Goal: Download file/media

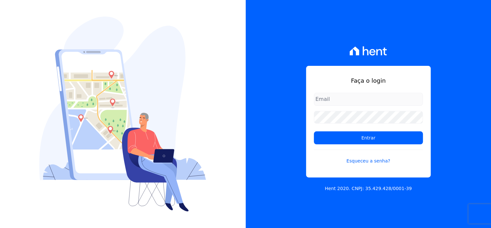
click at [355, 103] on input "email" at bounding box center [368, 99] width 109 height 13
type input "d"
type input "dilayne@fronteimoveis.com.br"
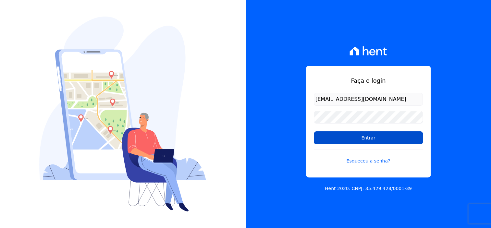
click at [367, 136] on input "Entrar" at bounding box center [368, 138] width 109 height 13
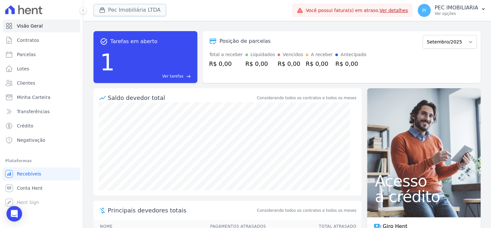
click at [117, 15] on button "Pec Imobiliária LTDA" at bounding box center [130, 10] width 73 height 12
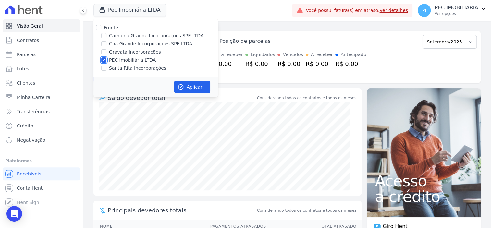
click at [106, 61] on input "PEC Imobiliária LTDA" at bounding box center [103, 59] width 5 height 5
checkbox input "false"
click at [106, 38] on div at bounding box center [103, 35] width 5 height 6
click at [105, 39] on div at bounding box center [103, 35] width 5 height 6
click at [105, 38] on input "Campina Grande Incorporações SPE LTDA" at bounding box center [103, 35] width 5 height 5
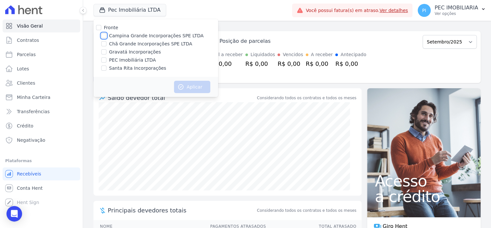
checkbox input "true"
click at [186, 85] on button "Aplicar" at bounding box center [192, 87] width 36 height 12
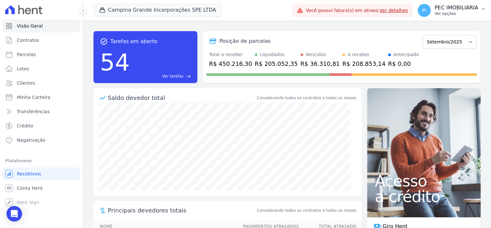
click at [446, 8] on p "PEC IMOBILIARIA" at bounding box center [457, 8] width 44 height 6
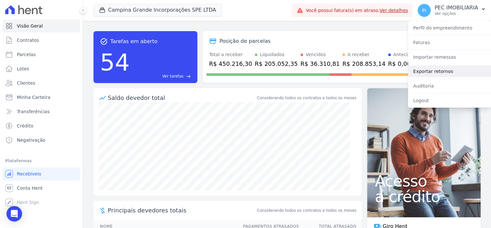
click at [439, 72] on link "Exportar retornos" at bounding box center [449, 72] width 83 height 12
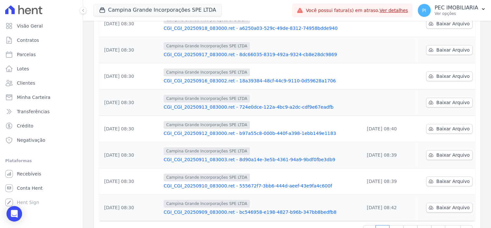
scroll to position [162, 0]
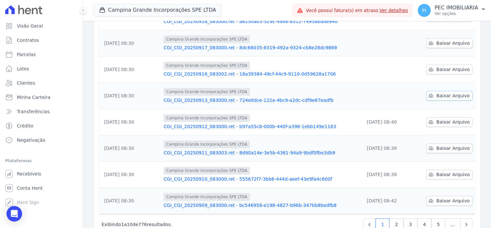
click at [443, 95] on span "Baixar Arquivo" at bounding box center [452, 96] width 33 height 6
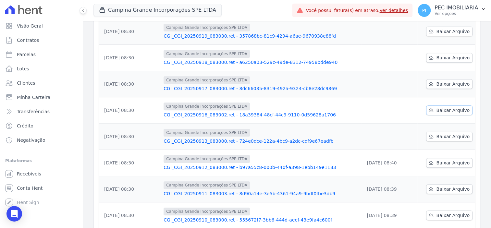
click at [443, 110] on span "Baixar Arquivo" at bounding box center [452, 110] width 33 height 6
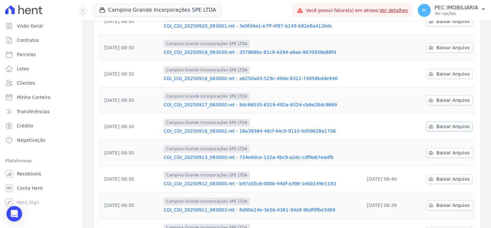
scroll to position [81, 0]
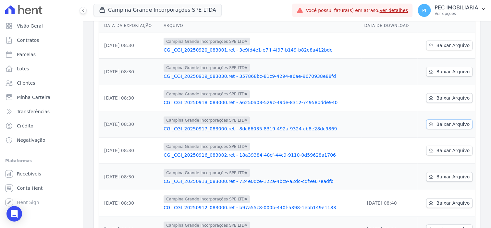
click at [446, 124] on span "Baixar Arquivo" at bounding box center [452, 124] width 33 height 6
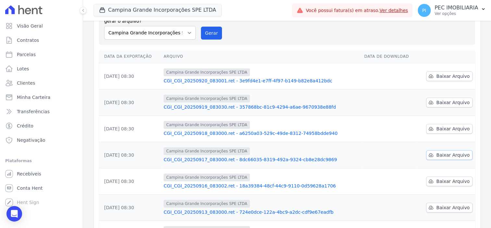
scroll to position [41, 0]
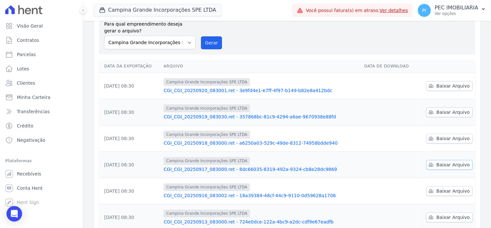
click at [452, 165] on span "Baixar Arquivo" at bounding box center [452, 165] width 33 height 6
click at [451, 139] on span "Baixar Arquivo" at bounding box center [452, 138] width 33 height 6
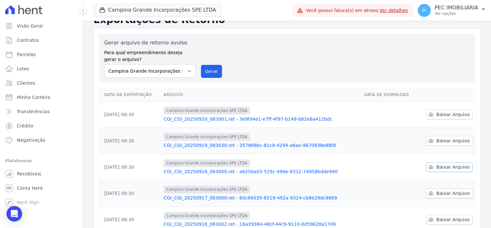
scroll to position [0, 0]
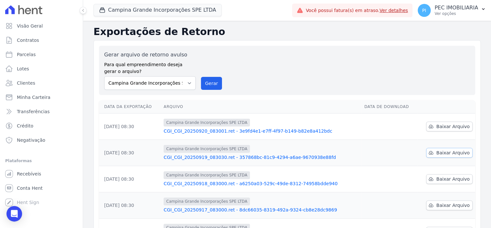
click at [447, 155] on span "Baixar Arquivo" at bounding box center [452, 153] width 33 height 6
click at [465, 84] on div "Gerar arquivo de retorno avulso Para qual empreendimento deseja gerar o arquivo…" at bounding box center [287, 70] width 376 height 49
click at [447, 127] on span "Baixar Arquivo" at bounding box center [452, 126] width 33 height 6
click at [484, 154] on div "Exportações de Retorno Gerar arquivo de retorno avulso Para qual empreendimento…" at bounding box center [287, 216] width 408 height 390
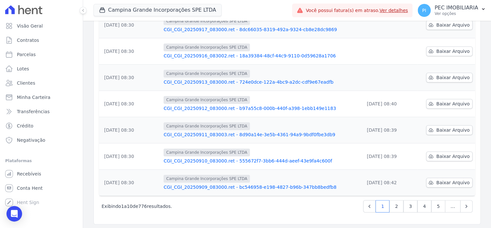
scroll to position [140, 0]
